Goal: Book appointment/travel/reservation

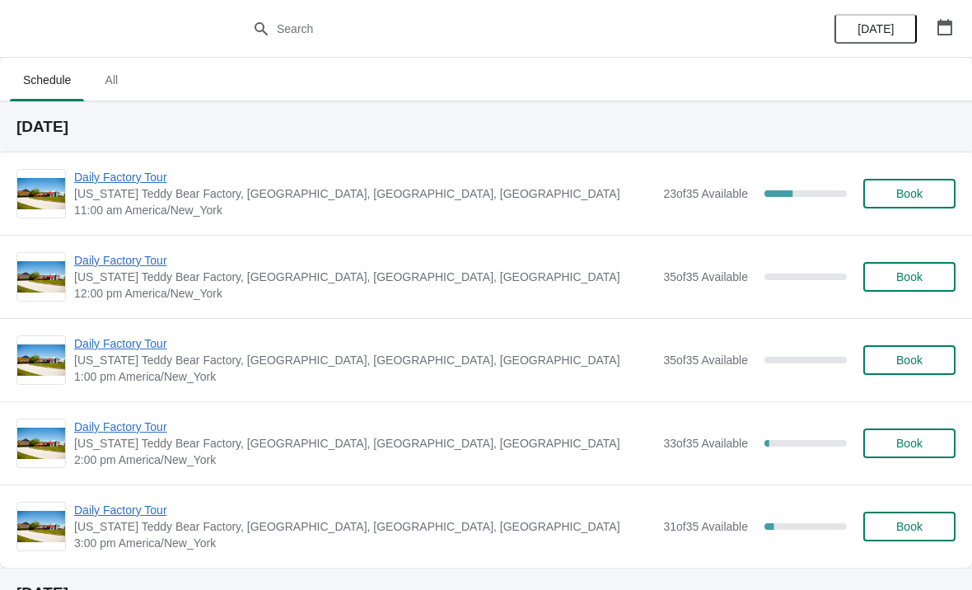
click at [150, 180] on span "Daily Factory Tour" at bounding box center [364, 177] width 581 height 16
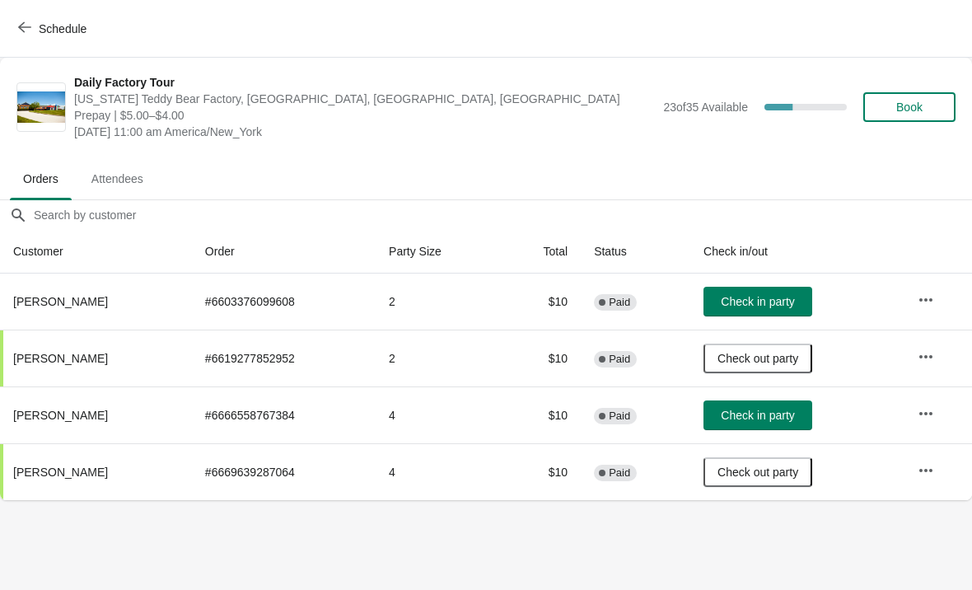
click at [31, 24] on span "Schedule" at bounding box center [53, 29] width 65 height 16
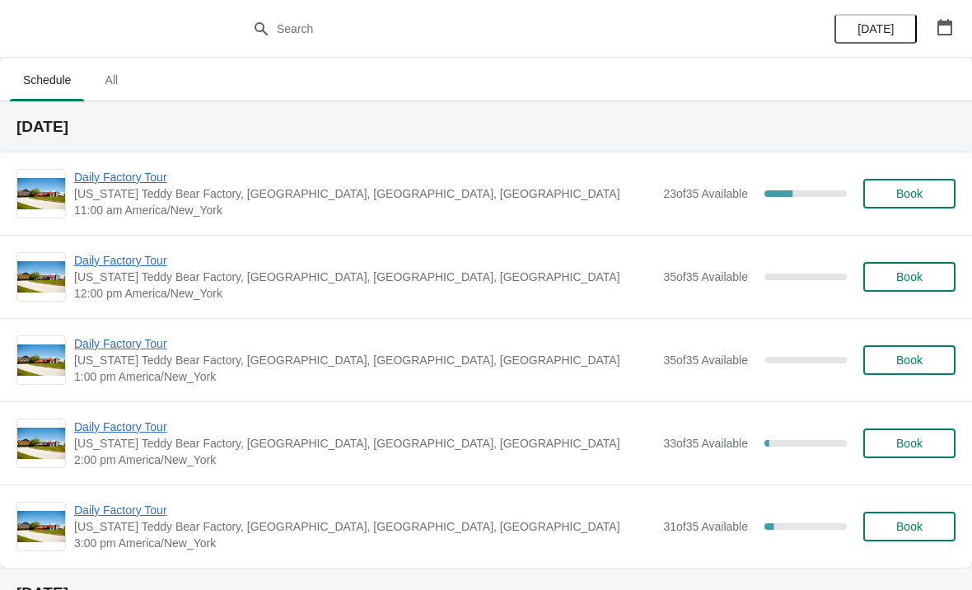
click at [129, 184] on span "Daily Factory Tour" at bounding box center [364, 177] width 581 height 16
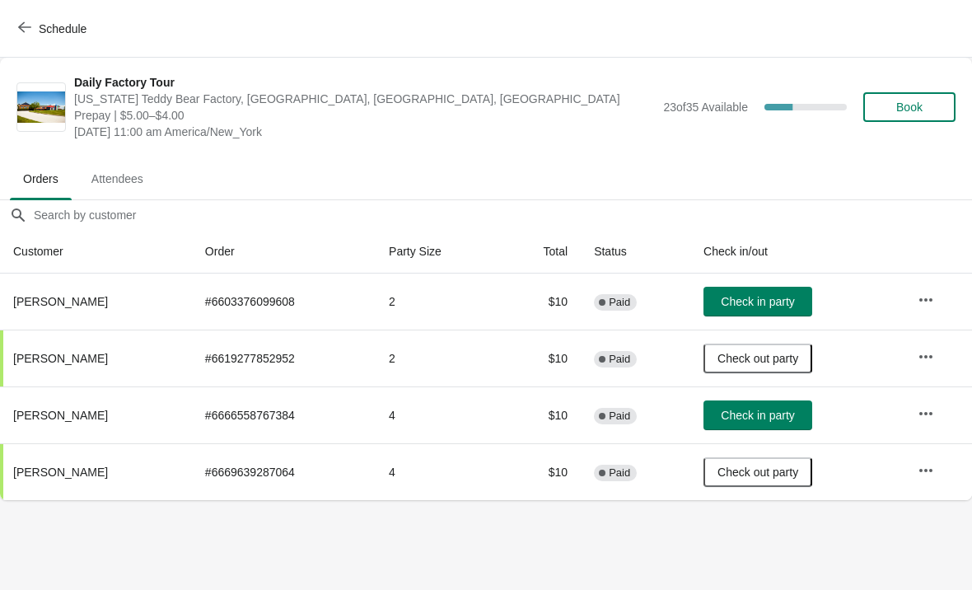
click at [774, 300] on span "Check in party" at bounding box center [757, 301] width 73 height 13
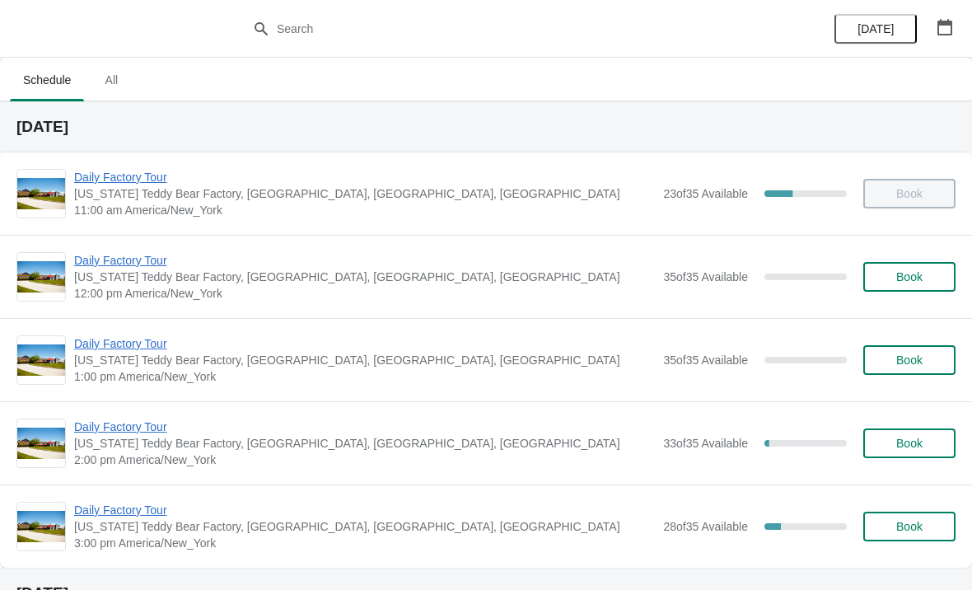
click at [140, 179] on span "Daily Factory Tour" at bounding box center [364, 177] width 581 height 16
